Goal: Find specific page/section: Find specific page/section

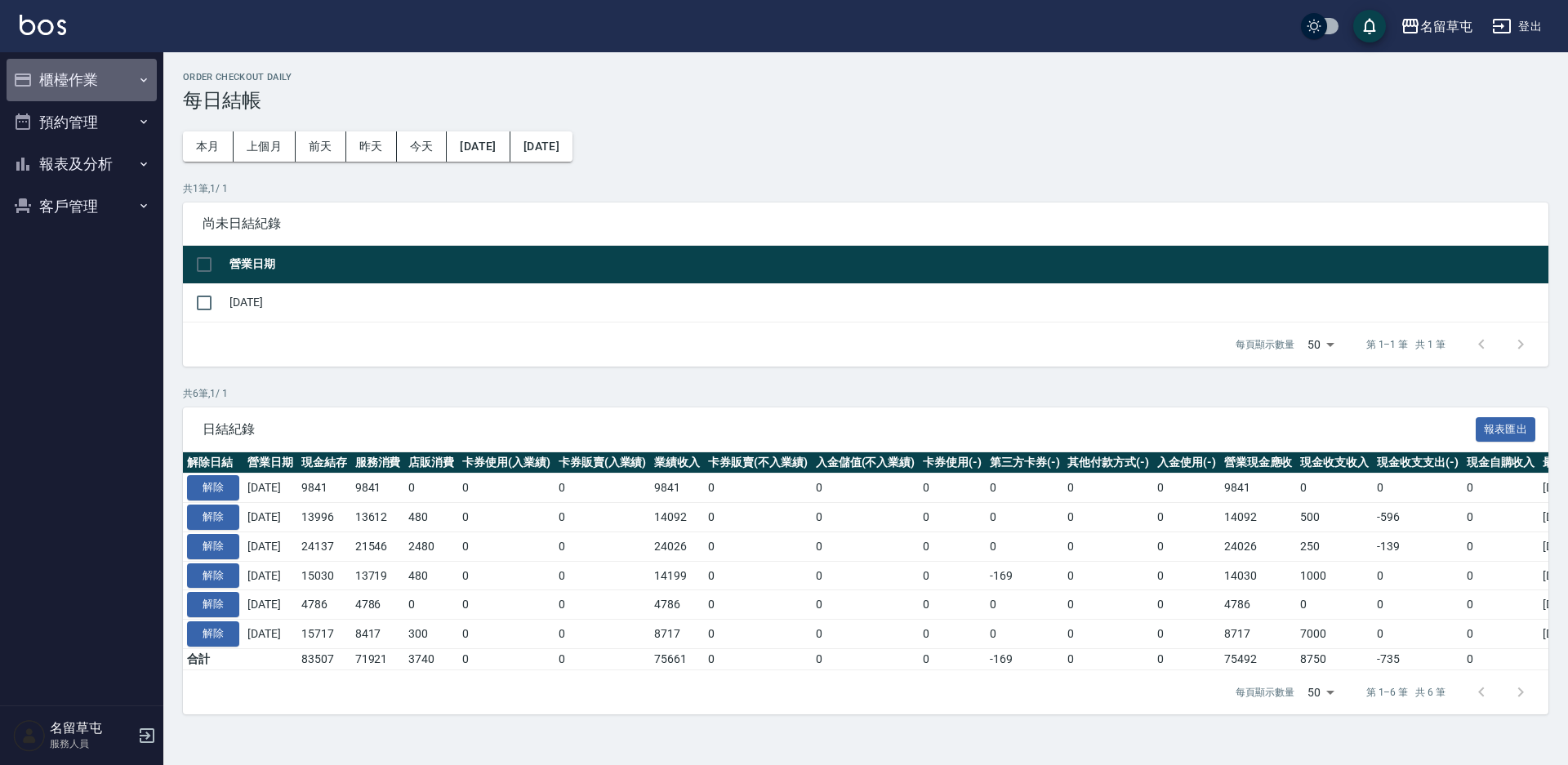
click at [86, 78] on button "櫃檯作業" at bounding box center [82, 80] width 150 height 42
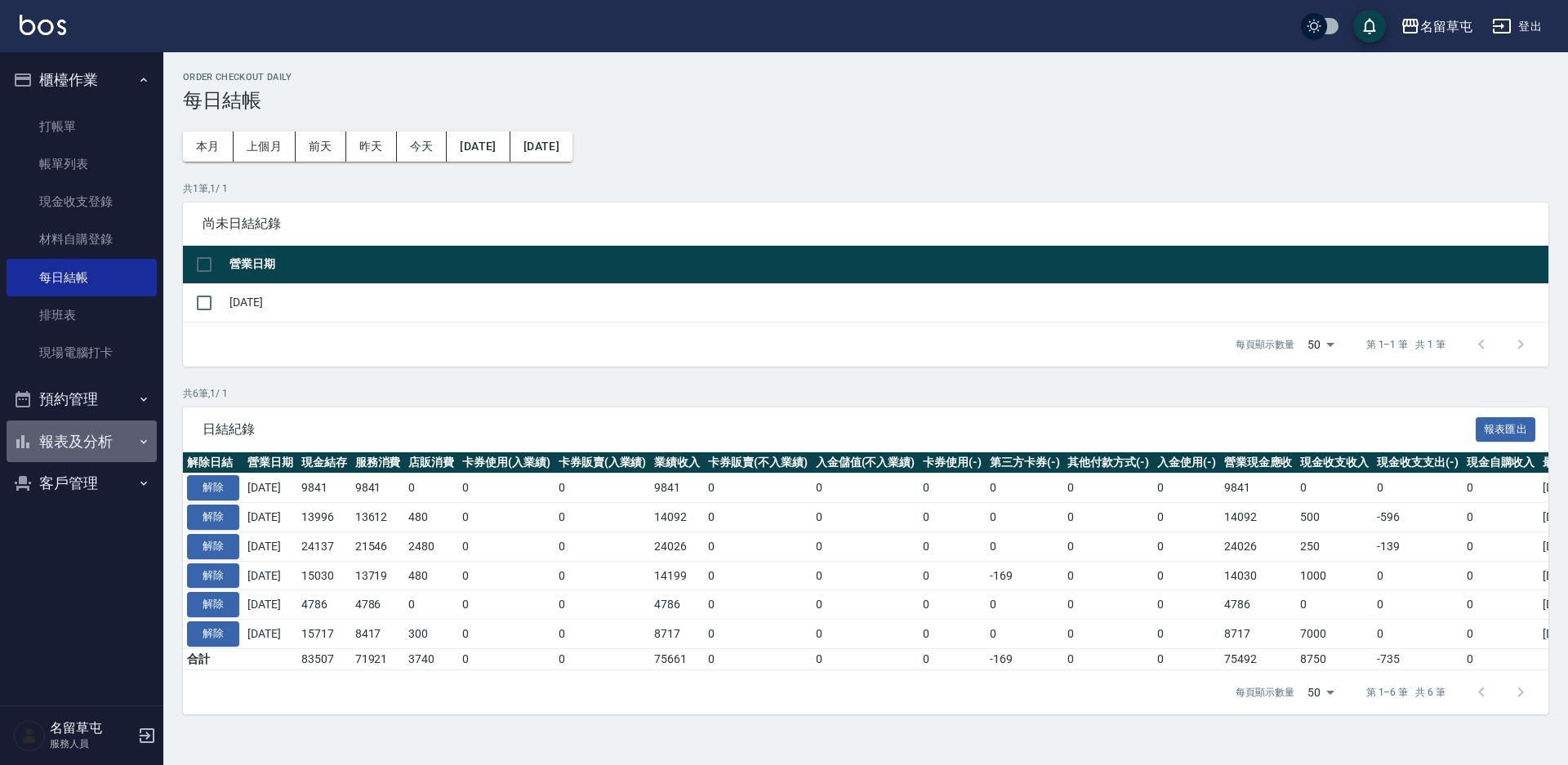
click at [98, 437] on button "報表及分析" at bounding box center [82, 442] width 150 height 42
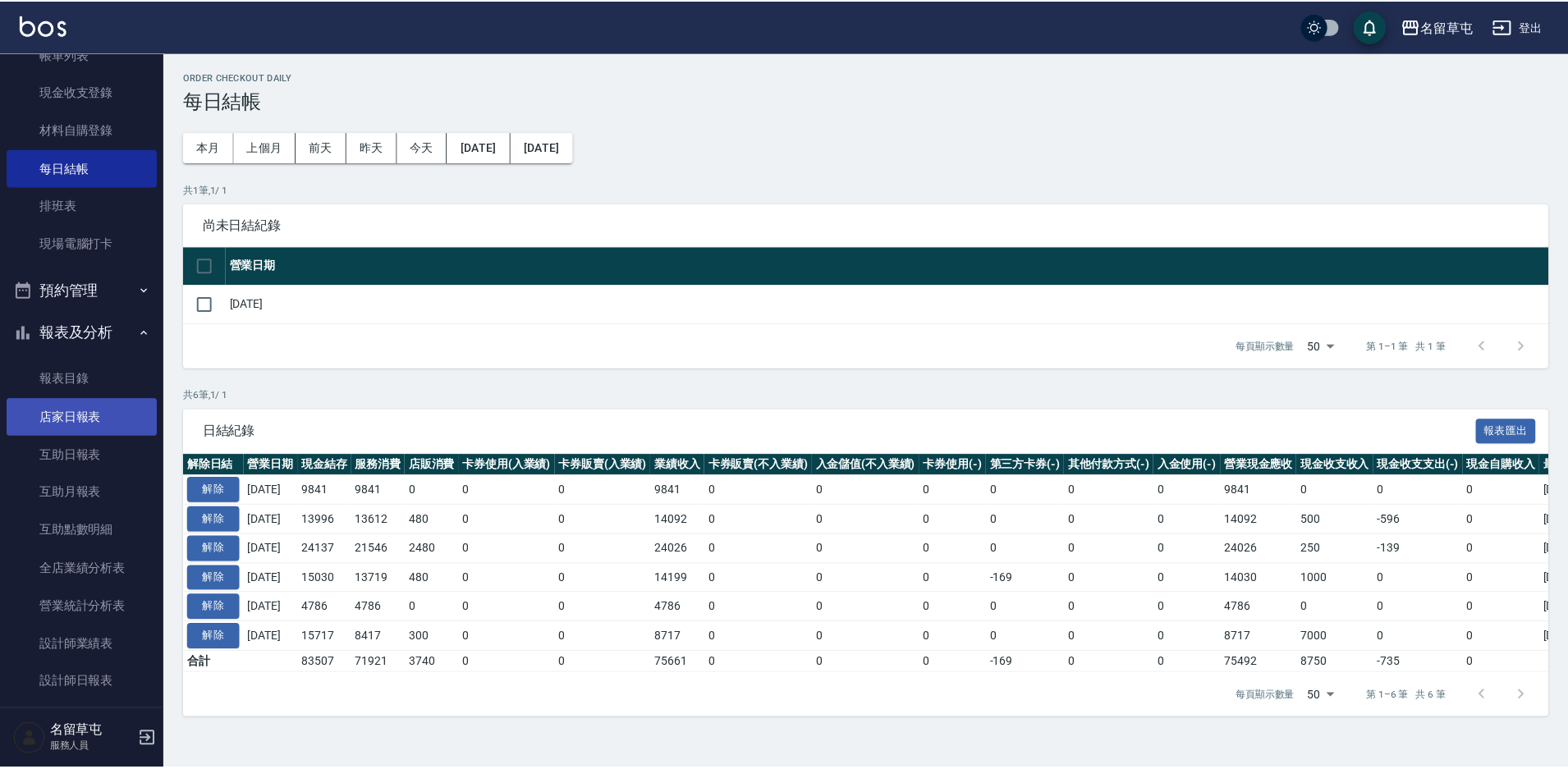
scroll to position [247, 0]
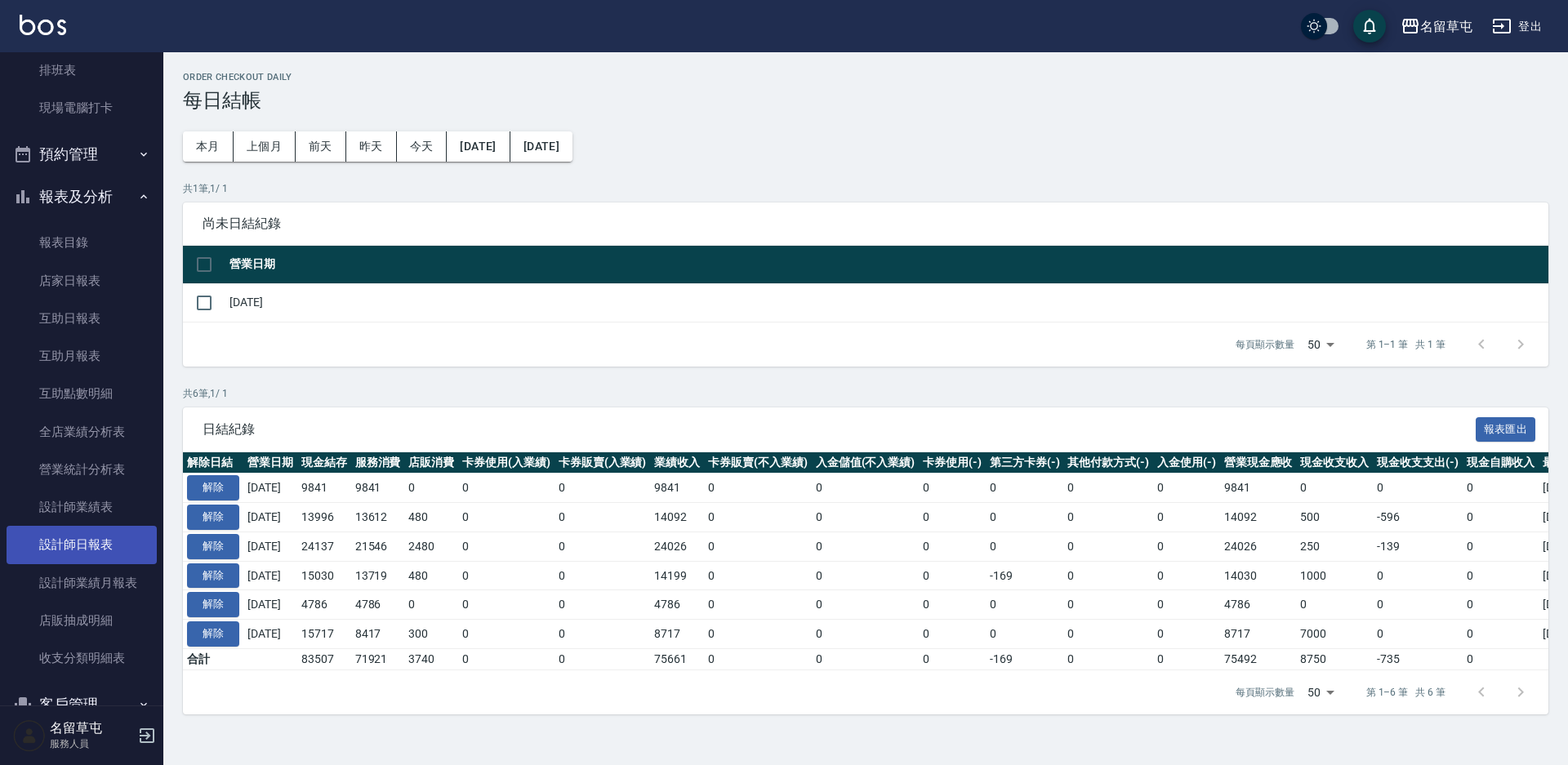
click at [103, 547] on link "設計師日報表" at bounding box center [82, 545] width 150 height 38
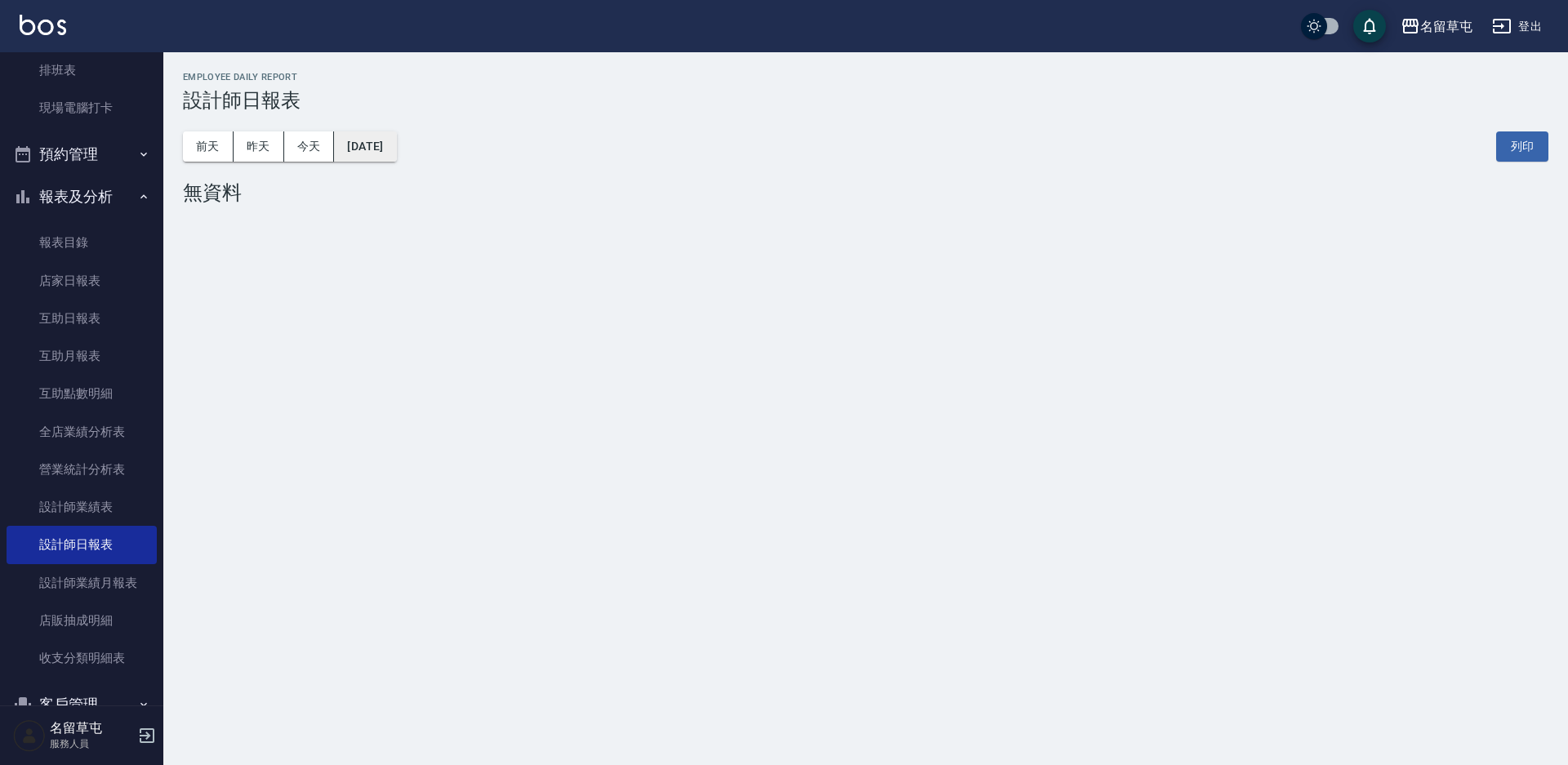
click at [379, 152] on button "[DATE]" at bounding box center [365, 146] width 62 height 30
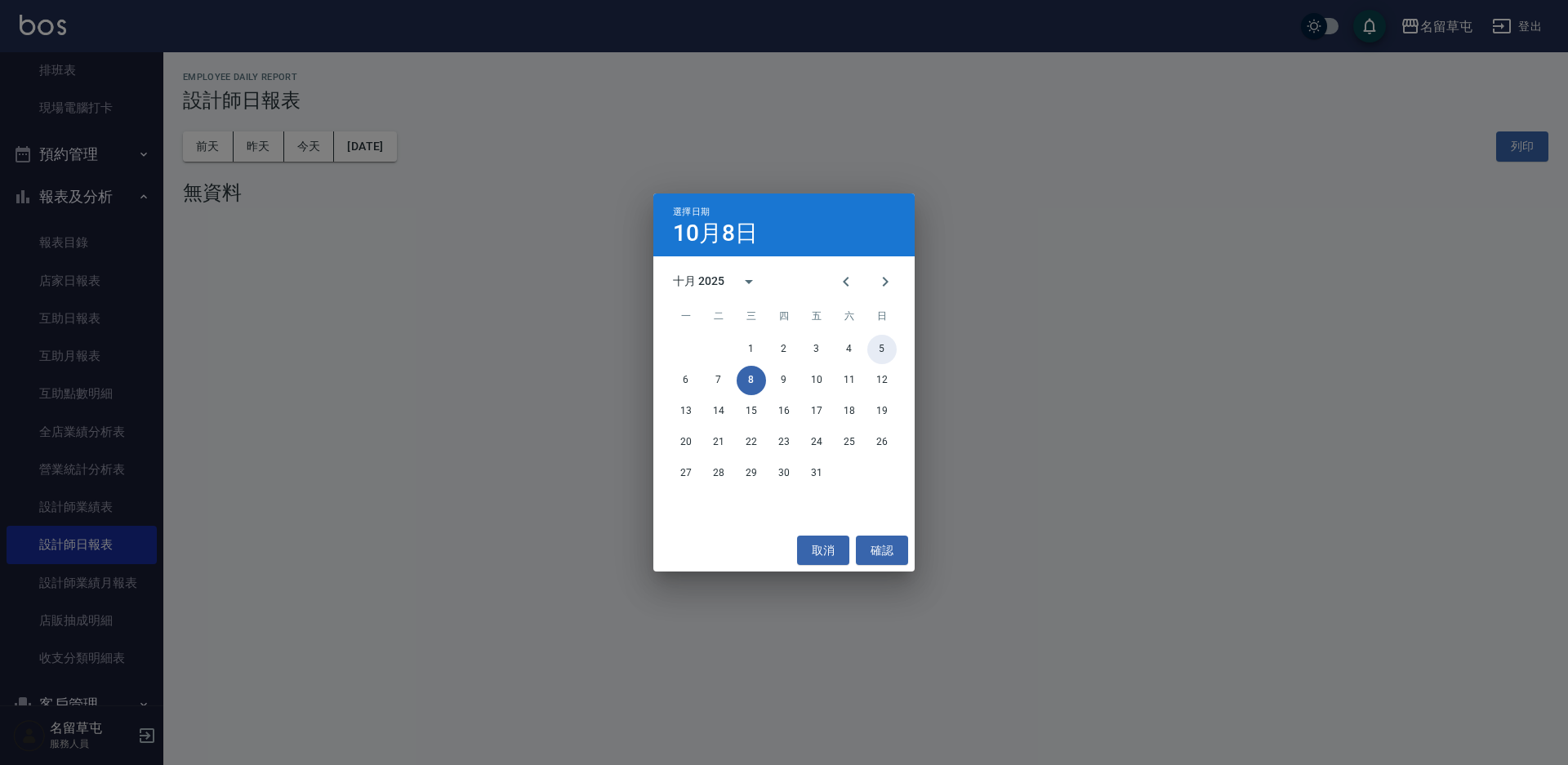
click at [881, 346] on button "5" at bounding box center [882, 349] width 30 height 30
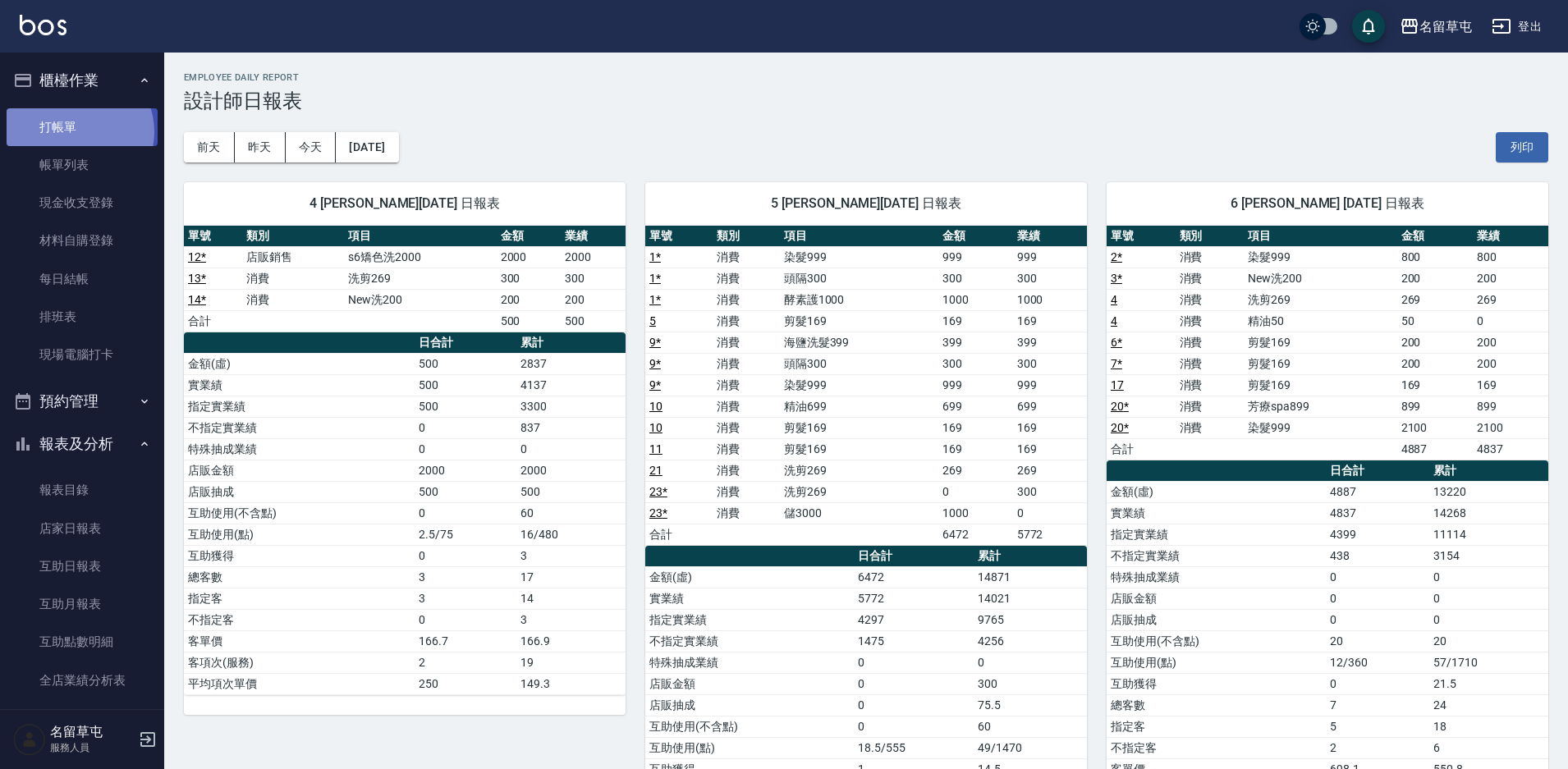
click at [76, 132] on link "打帳單" at bounding box center [82, 127] width 151 height 38
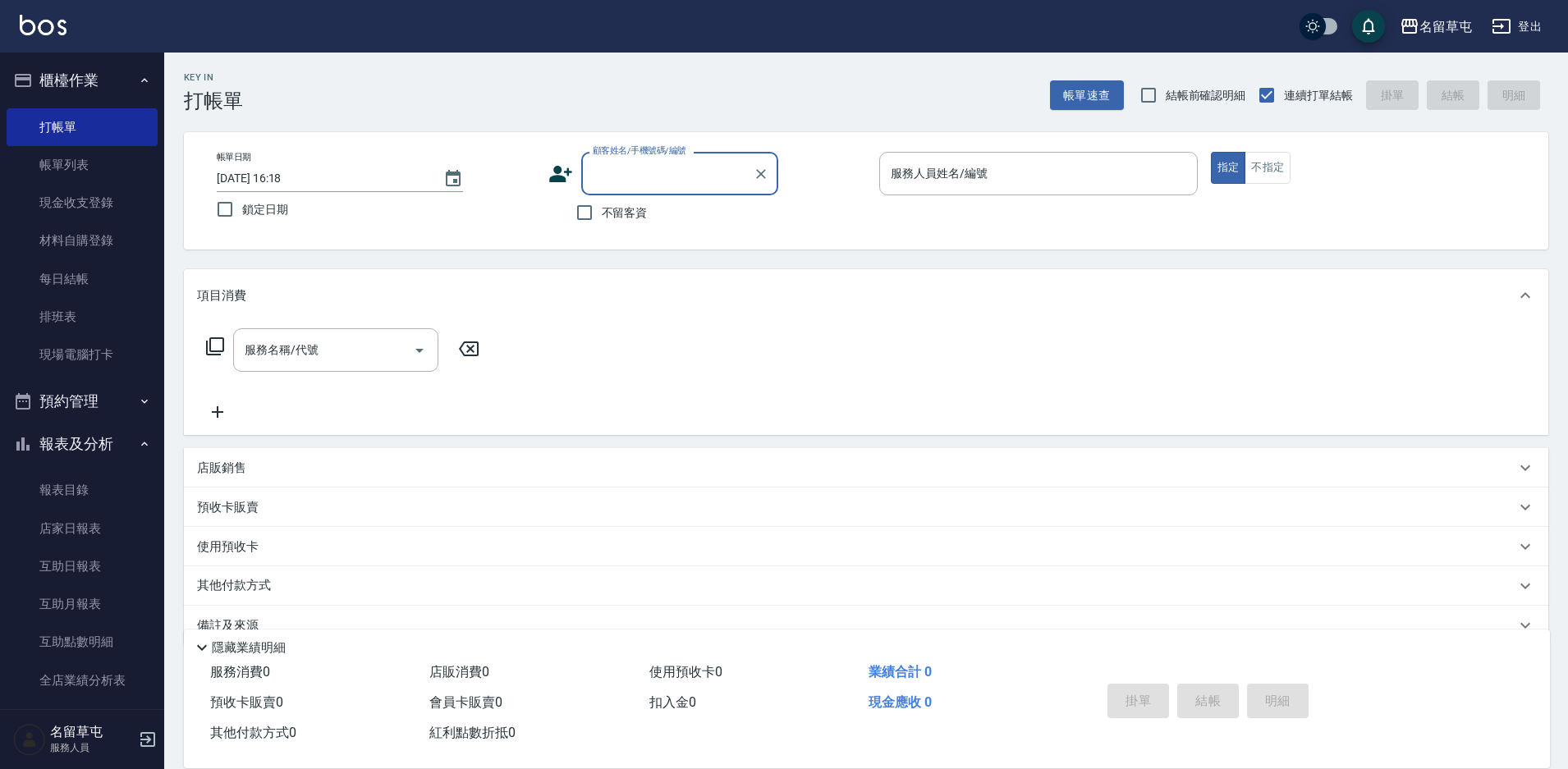
click at [78, 452] on button "報表及分析" at bounding box center [82, 444] width 151 height 43
click at [81, 73] on button "櫃檯作業" at bounding box center [82, 80] width 151 height 43
